Goal: Task Accomplishment & Management: Use online tool/utility

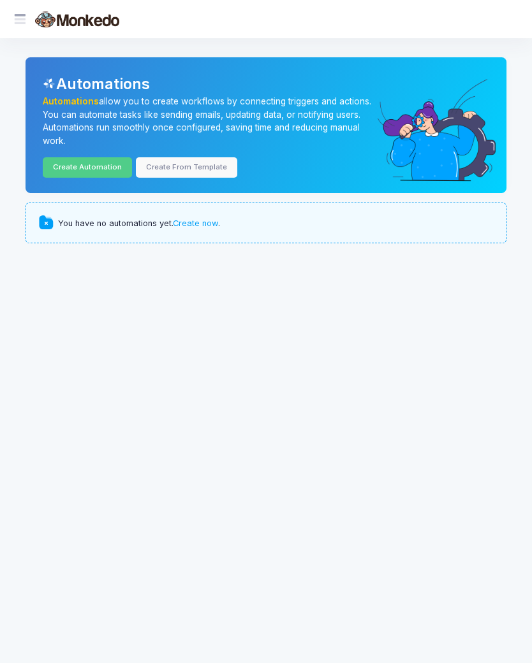
click at [205, 222] on link "Create now" at bounding box center [195, 224] width 45 height 10
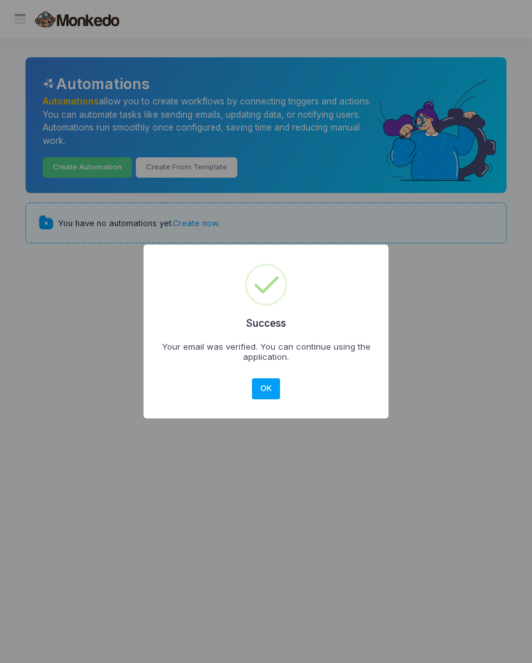
click at [271, 389] on button "OK" at bounding box center [266, 389] width 28 height 21
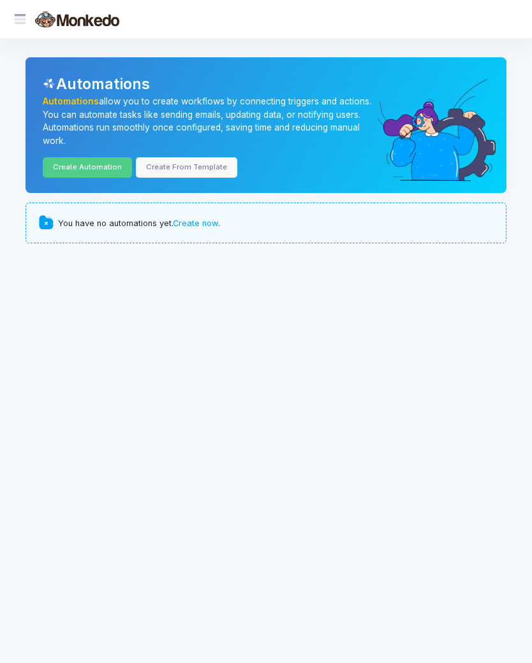
click at [194, 226] on link "Create now" at bounding box center [195, 224] width 45 height 10
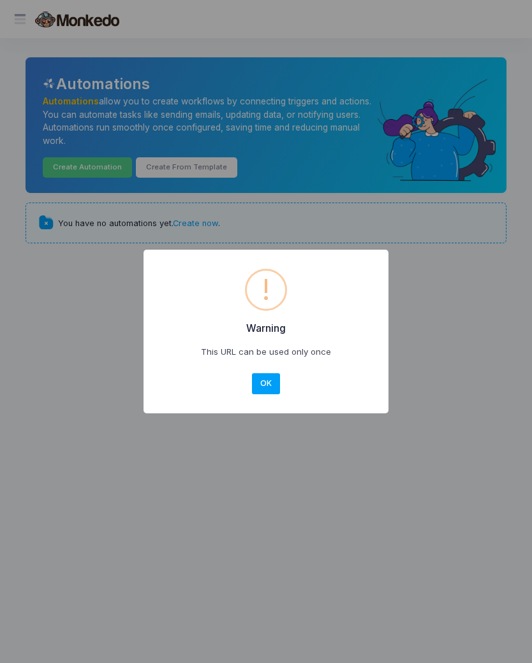
click at [264, 383] on button "OK" at bounding box center [266, 383] width 28 height 21
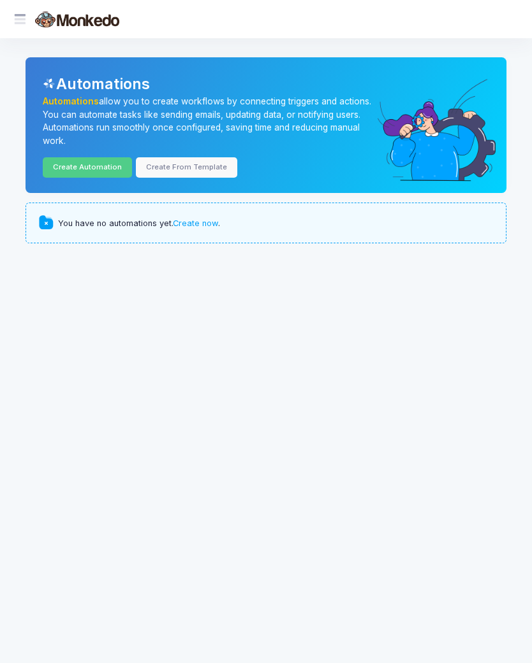
click at [203, 169] on link "Create From Template" at bounding box center [186, 167] width 101 height 20
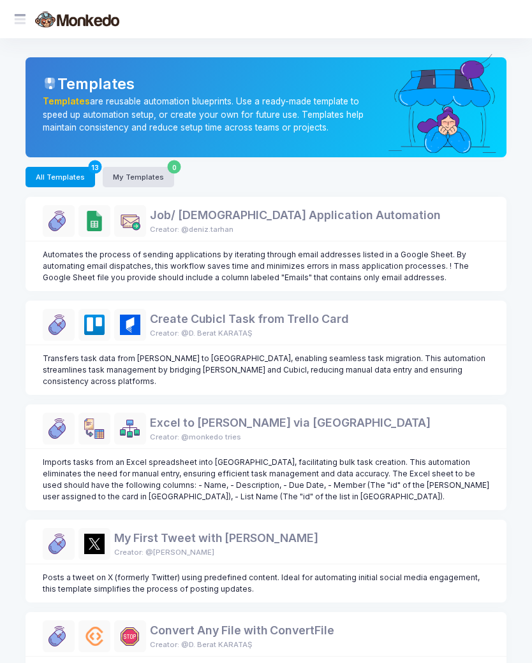
click at [54, 173] on button "All Templates 13" at bounding box center [59, 177] width 69 height 20
click at [24, 27] on div at bounding box center [20, 19] width 22 height 22
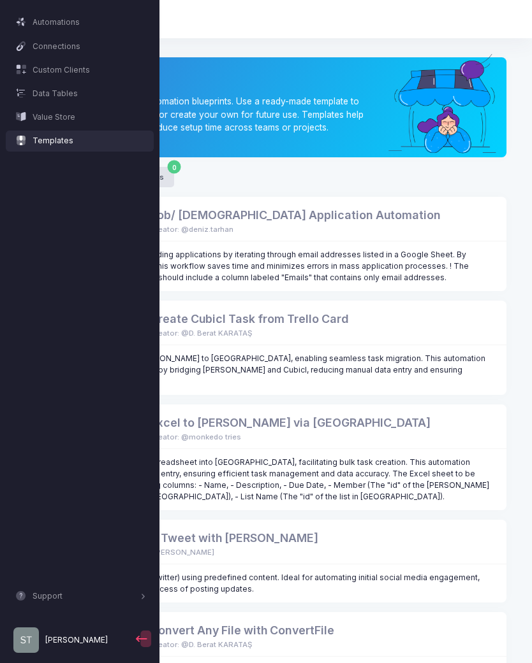
click at [84, 50] on span "Connections" at bounding box center [89, 46] width 113 height 11
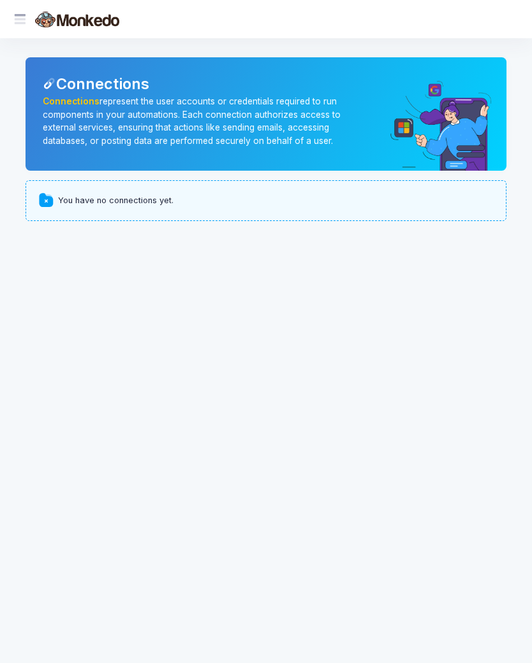
click at [27, 22] on span at bounding box center [27, 19] width 0 height 13
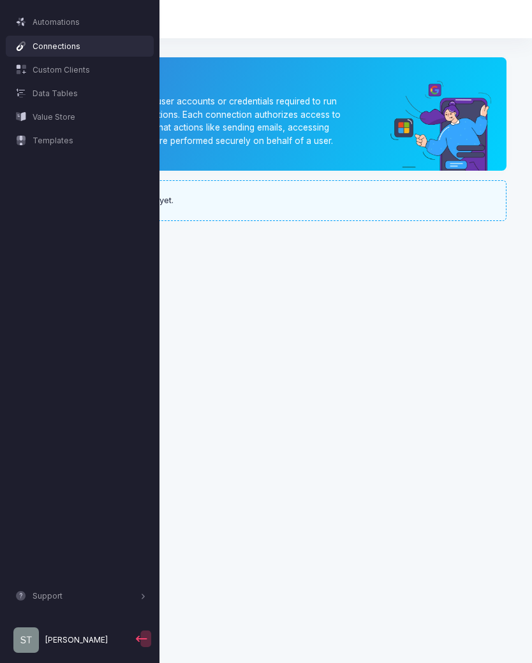
click at [75, 29] on link "Automations" at bounding box center [80, 23] width 148 height 22
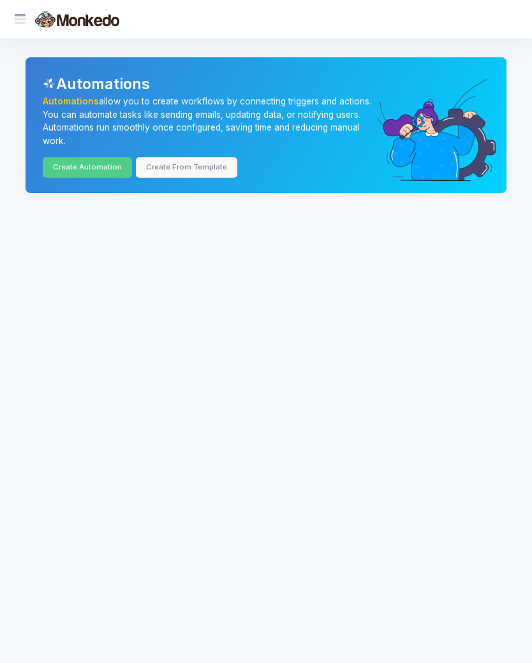
click at [82, 163] on link "Create Automation" at bounding box center [87, 167] width 89 height 20
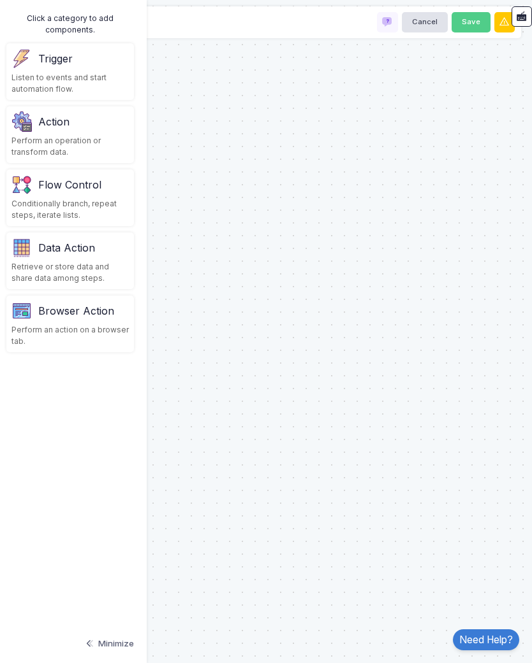
click at [76, 74] on div "Listen to events and start automation flow." at bounding box center [69, 83] width 117 height 23
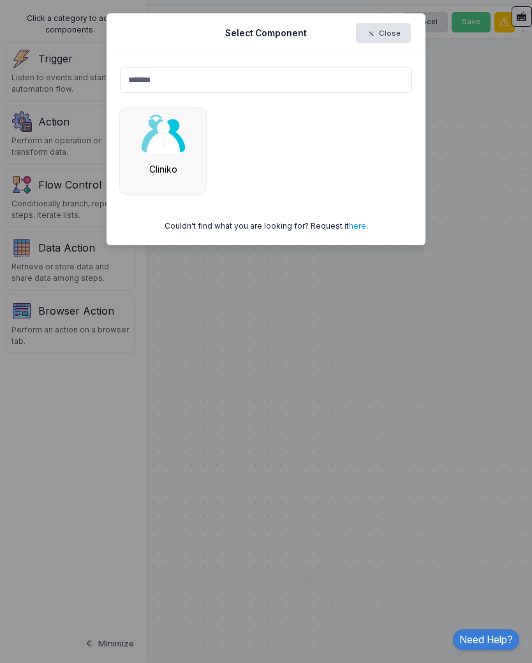
type input "*******"
click at [166, 148] on img at bounding box center [163, 134] width 45 height 38
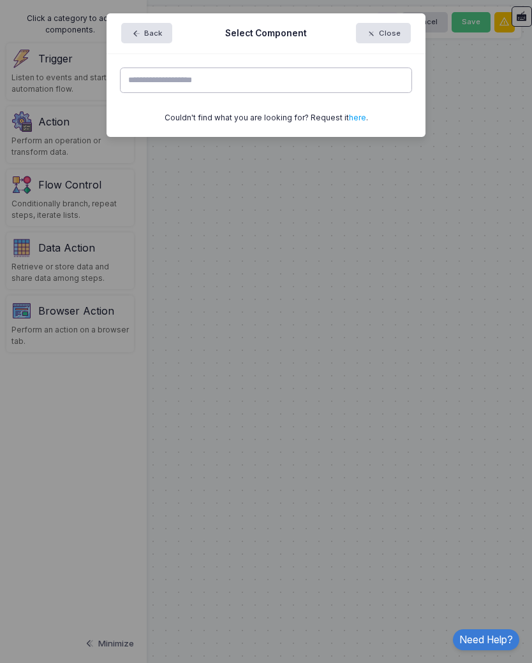
click at [214, 73] on input "text" at bounding box center [266, 80] width 292 height 25
type input "*"
click at [216, 75] on input "text" at bounding box center [266, 80] width 292 height 25
type input "*"
click at [142, 41] on button "Back" at bounding box center [146, 33] width 51 height 20
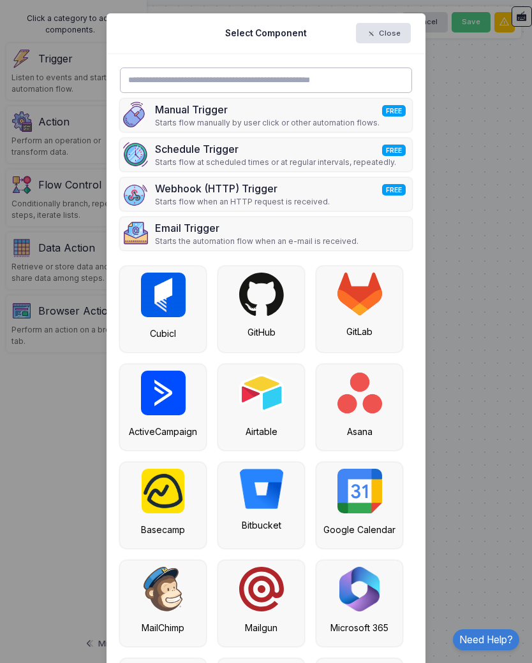
click at [322, 77] on input "text" at bounding box center [266, 80] width 292 height 25
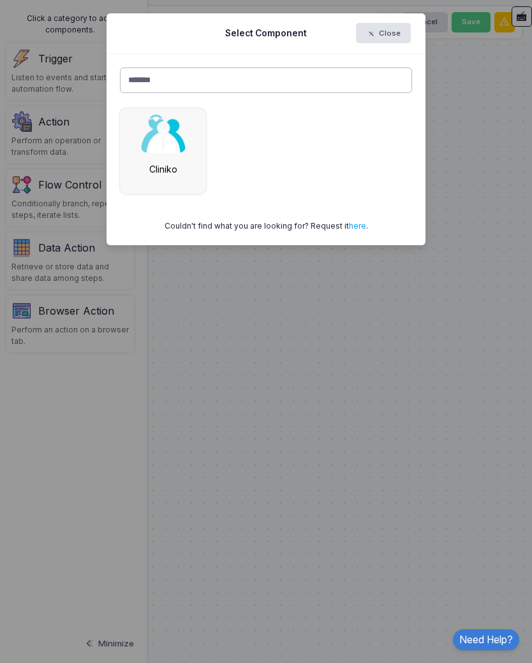
type input "*******"
click at [163, 148] on img at bounding box center [163, 134] width 45 height 38
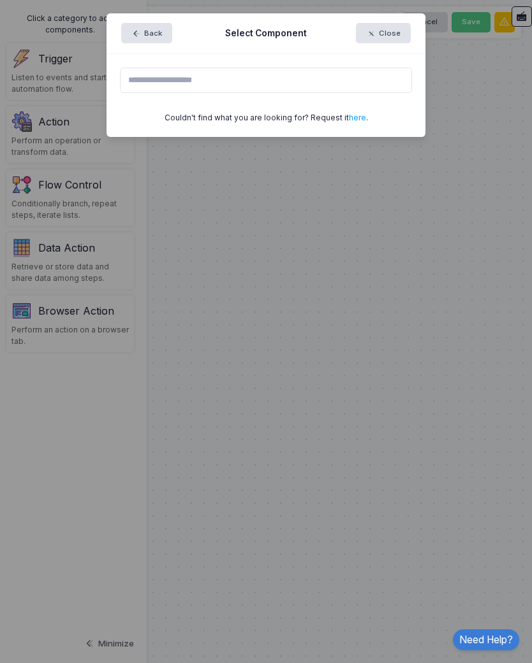
click at [387, 35] on button "Close" at bounding box center [383, 33] width 55 height 20
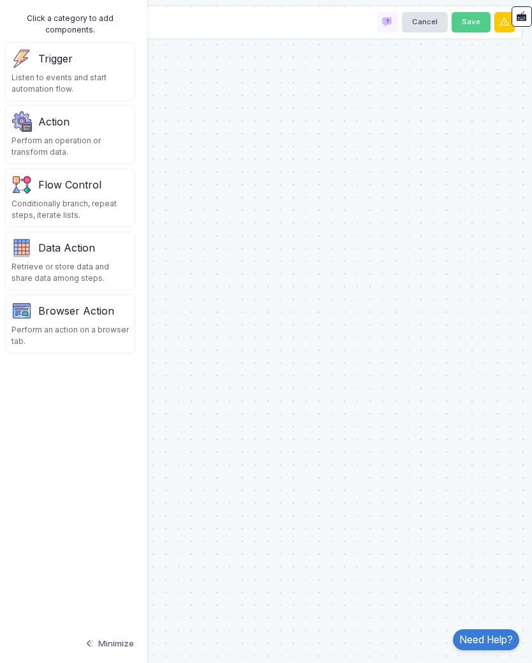
click at [87, 140] on div "Perform an operation or transform data." at bounding box center [69, 146] width 117 height 23
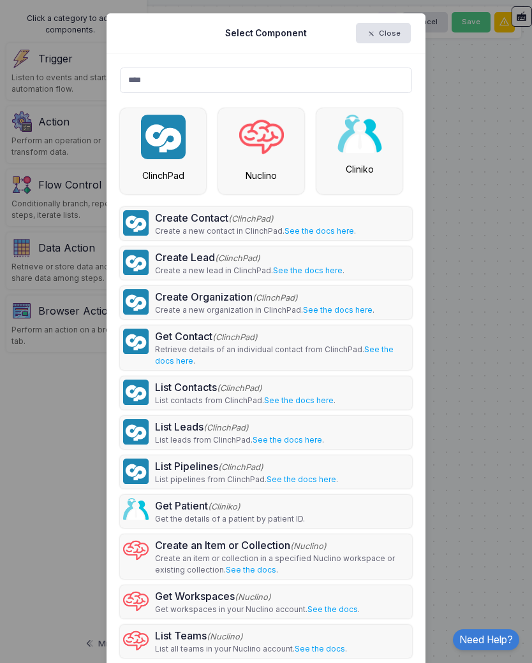
type input "****"
click at [168, 346] on p "Retrieve details of an individual contact from ClinchPad. See the docs here ." at bounding box center [282, 355] width 254 height 23
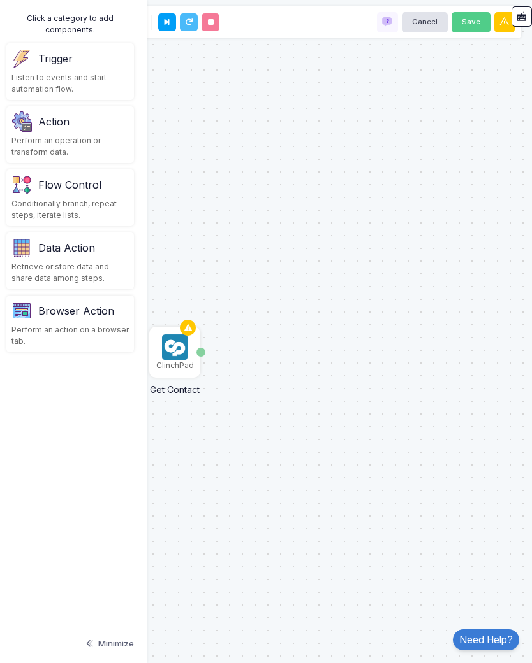
click at [175, 352] on img at bounding box center [174, 347] width 25 height 25
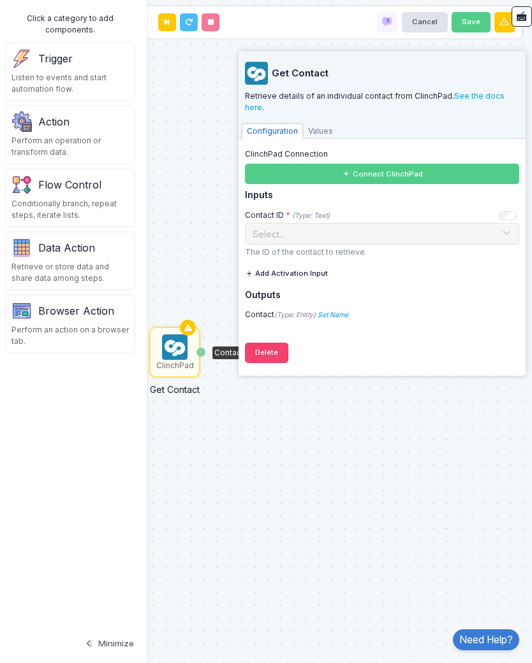
click at [272, 354] on button "Delete" at bounding box center [266, 353] width 43 height 20
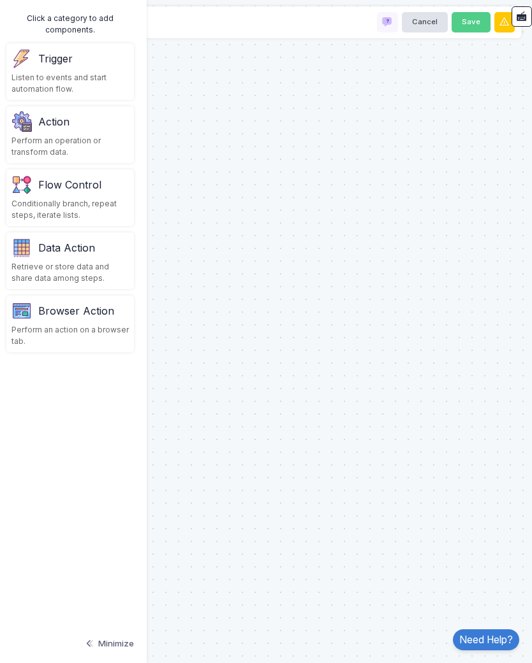
click at [93, 131] on div "Action" at bounding box center [69, 122] width 117 height 20
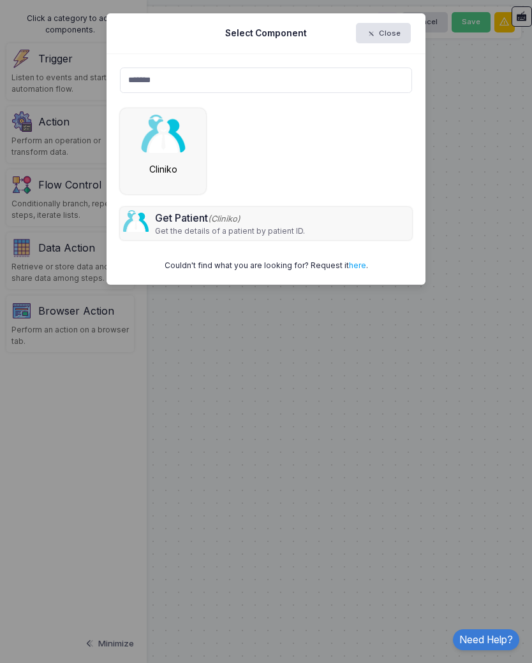
type input "*******"
click at [307, 227] on div "Get Patient (Cliniko) Get the details of a patient by patient ID." at bounding box center [266, 223] width 292 height 33
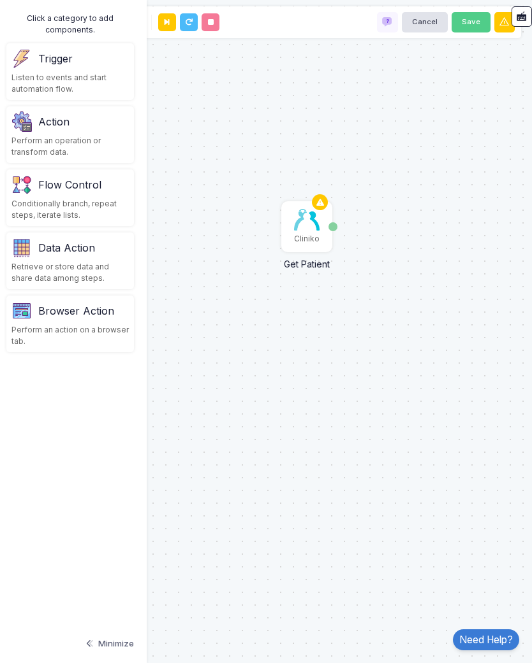
click at [319, 209] on img at bounding box center [306, 220] width 25 height 22
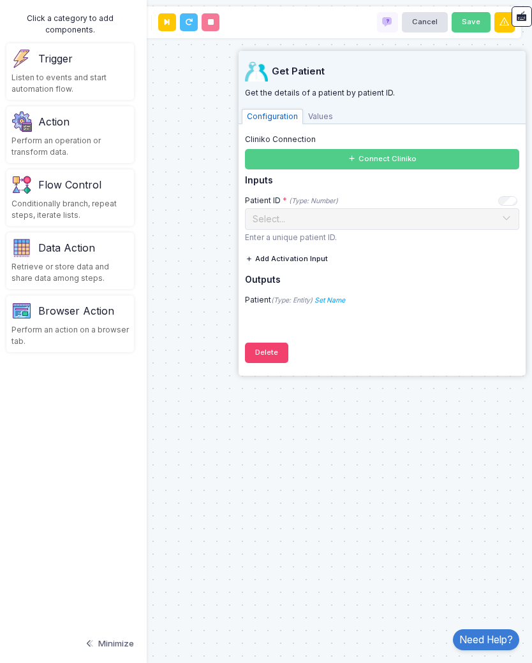
click at [346, 451] on div "Cliniko Get Patient Patient" at bounding box center [266, 331] width 544 height 663
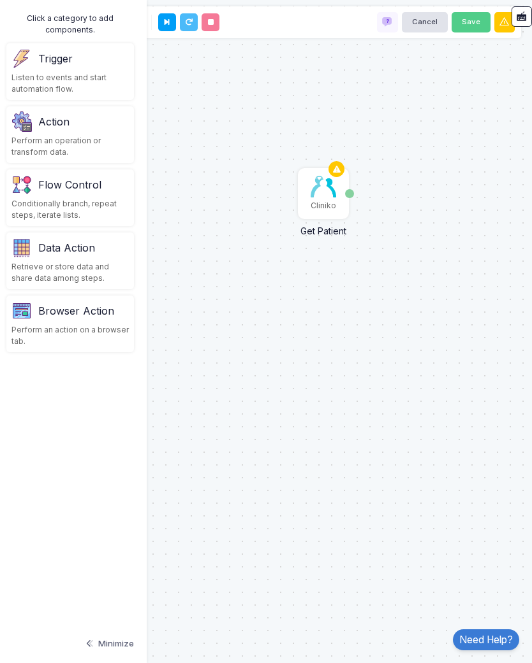
click at [70, 72] on div "Listen to events and start automation flow." at bounding box center [69, 83] width 117 height 23
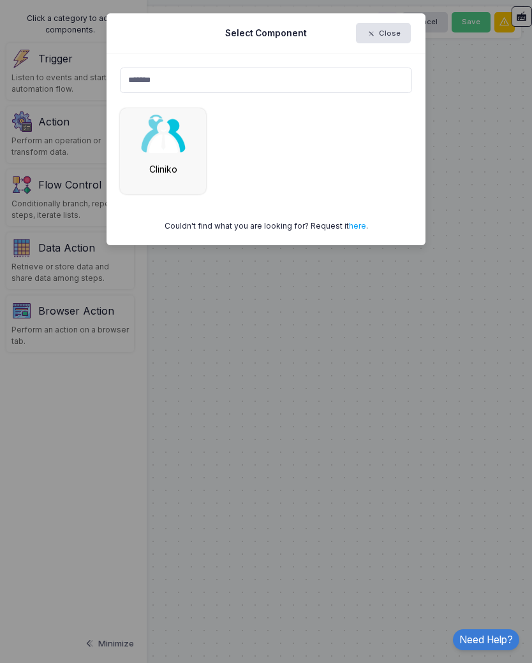
type input "*******"
click at [177, 149] on img at bounding box center [163, 134] width 45 height 38
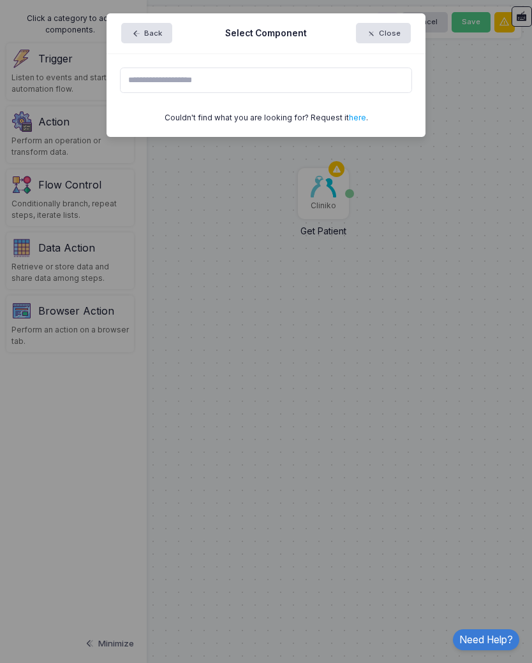
click at [150, 36] on button "Back" at bounding box center [146, 33] width 51 height 20
click at [152, 29] on button "Back" at bounding box center [146, 33] width 51 height 20
click at [388, 33] on button "Close" at bounding box center [383, 33] width 55 height 20
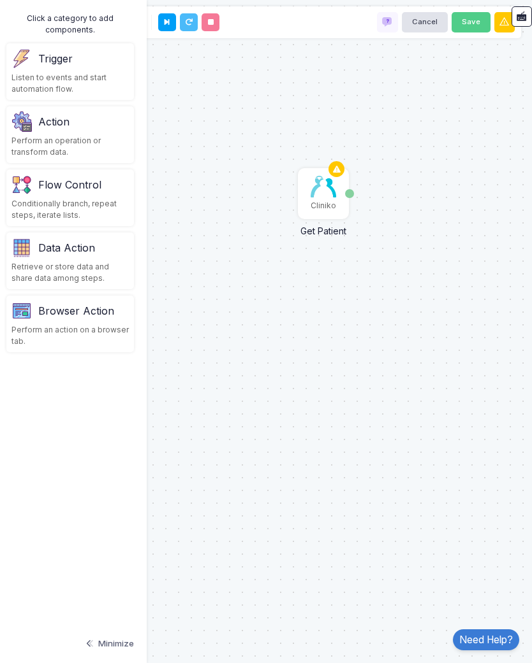
click at [328, 198] on img at bounding box center [322, 187] width 25 height 22
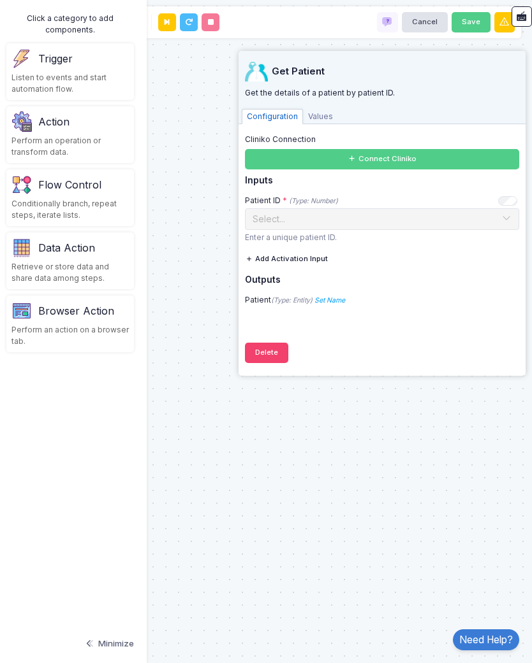
click at [333, 119] on span "Values" at bounding box center [320, 116] width 35 height 15
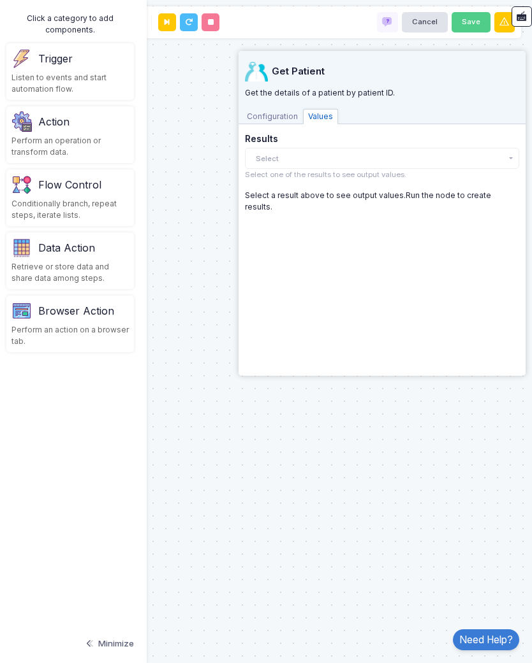
click at [281, 120] on span "Configuration" at bounding box center [272, 116] width 61 height 15
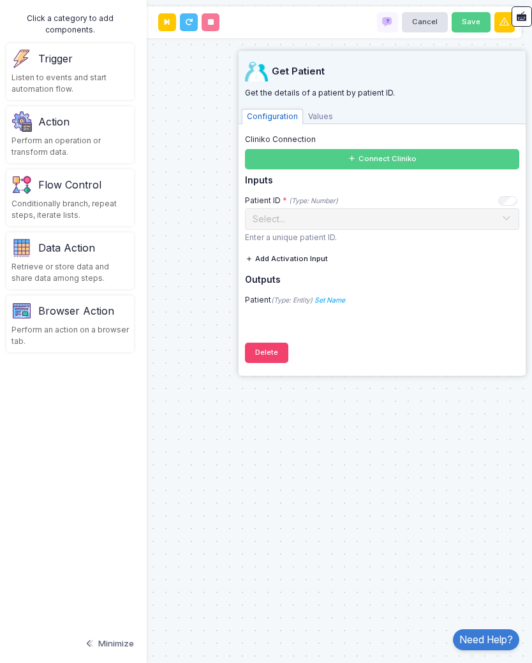
click at [402, 161] on button "Connect Cliniko" at bounding box center [382, 159] width 274 height 20
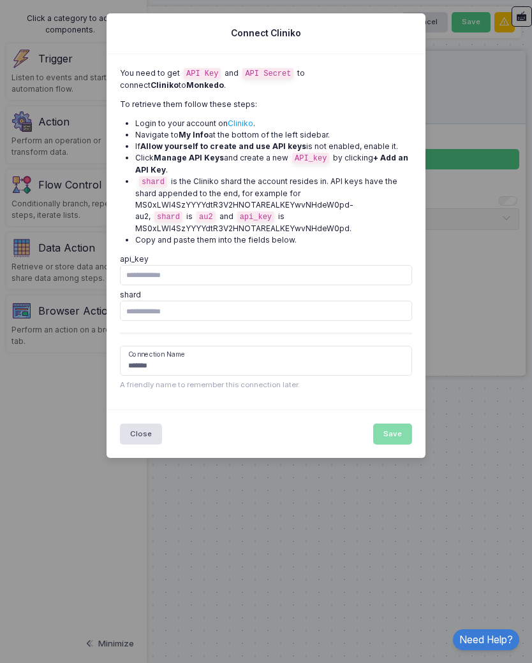
click at [143, 436] on button "Close" at bounding box center [141, 434] width 42 height 20
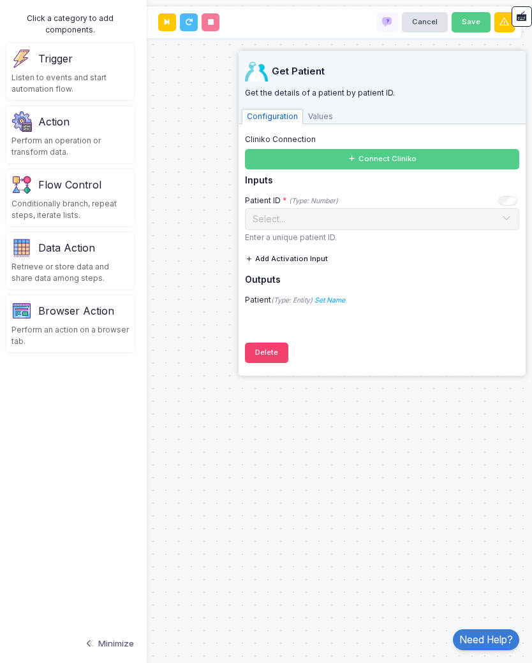
click at [342, 296] on icon "Set Name" at bounding box center [329, 300] width 31 height 8
click at [450, 345] on div "Get Patient Get the details of a patient by patient ID. Configuration Values Cl…" at bounding box center [382, 210] width 274 height 319
click at [82, 70] on div "Trigger Listen to events and start automation flow." at bounding box center [69, 71] width 127 height 57
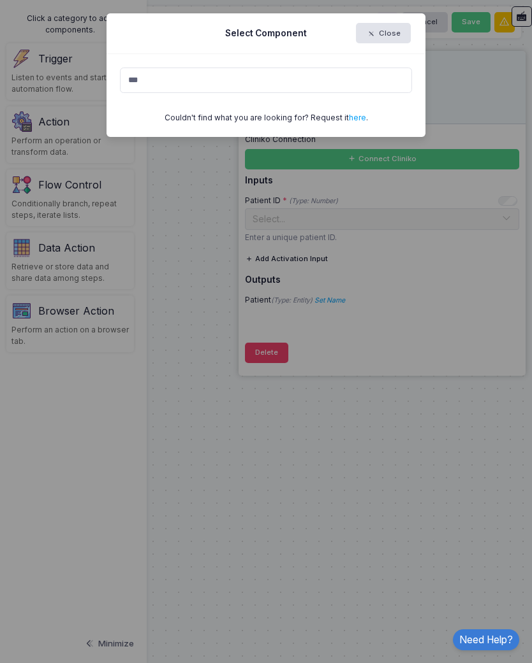
type input "***"
click at [398, 35] on button "Close" at bounding box center [383, 33] width 55 height 20
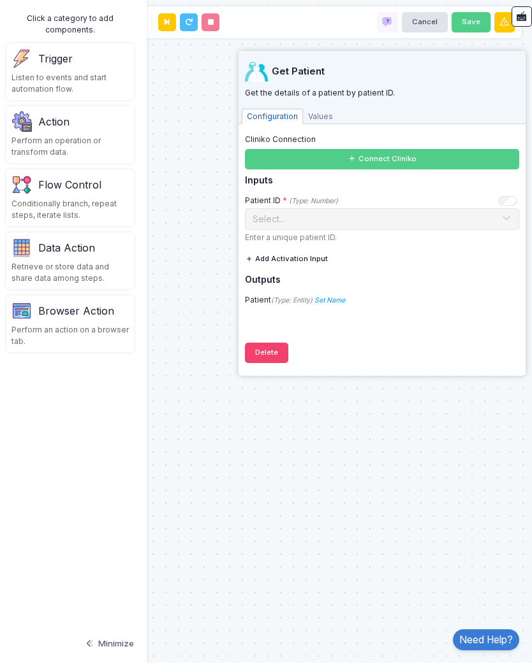
click at [323, 113] on span "Values" at bounding box center [320, 116] width 35 height 15
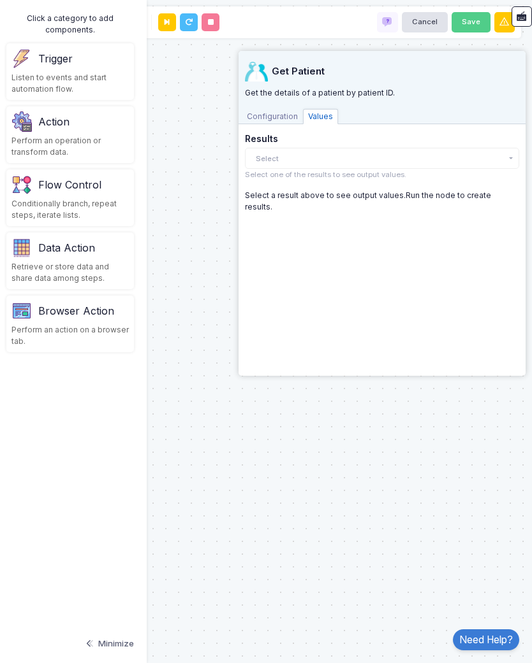
click at [273, 118] on span "Configuration" at bounding box center [272, 116] width 61 height 15
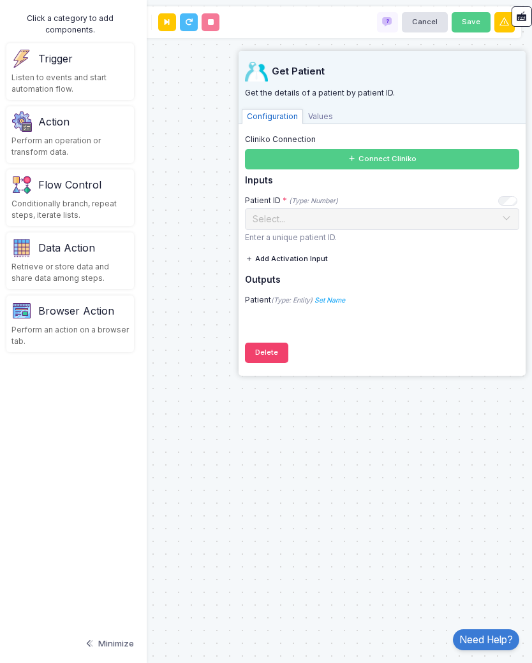
click at [393, 25] on span at bounding box center [386, 22] width 11 height 11
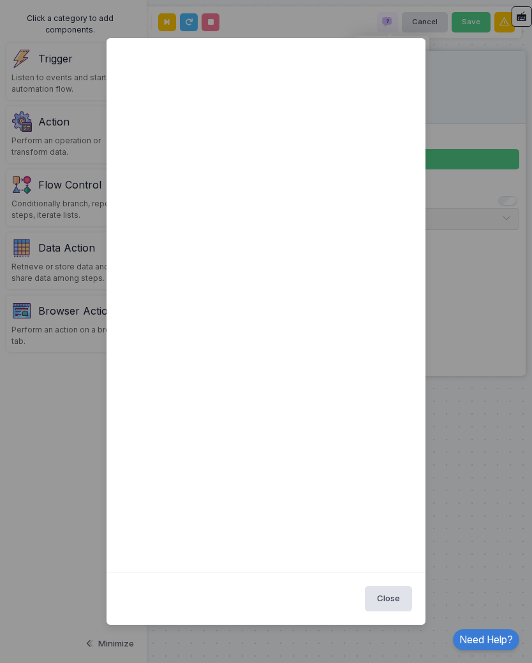
click at [480, 310] on ngb-modal-window "Close" at bounding box center [266, 331] width 532 height 663
